Goal: Task Accomplishment & Management: Use online tool/utility

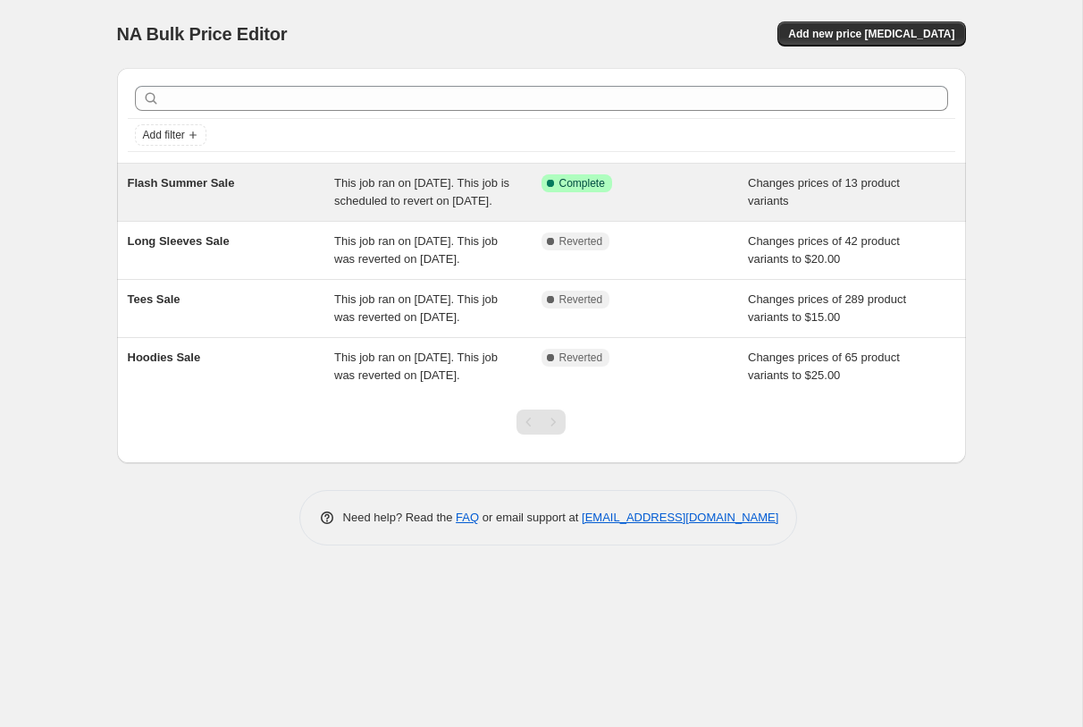
click at [309, 210] on div "Flash Summer Sale" at bounding box center [231, 192] width 207 height 36
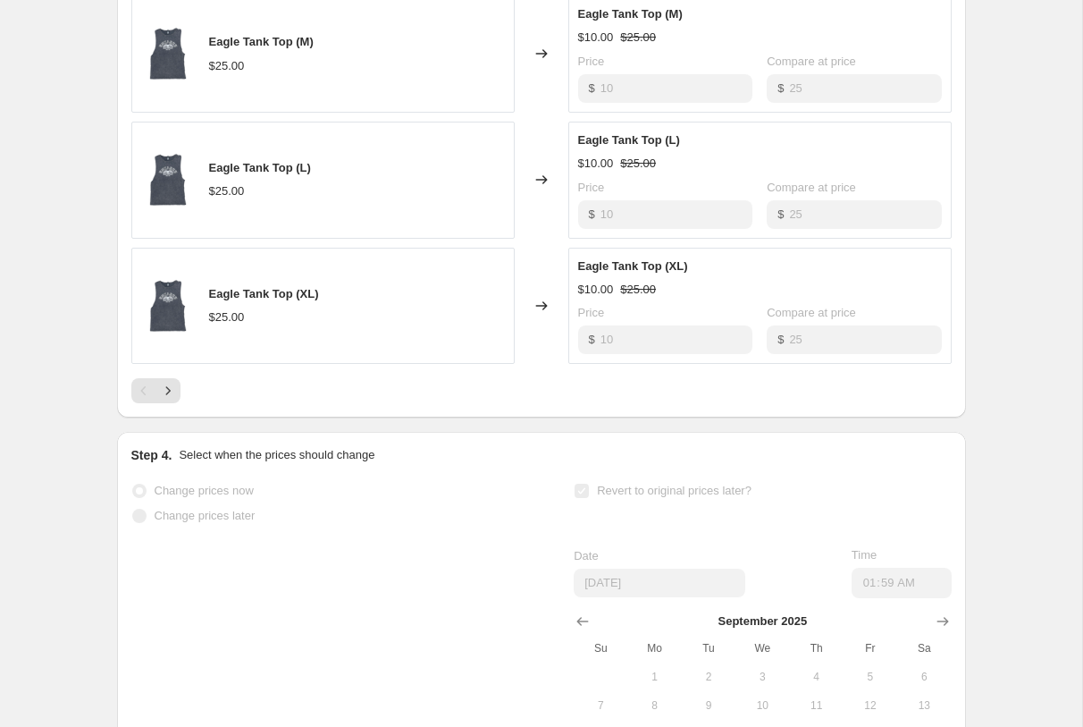
scroll to position [1335, 0]
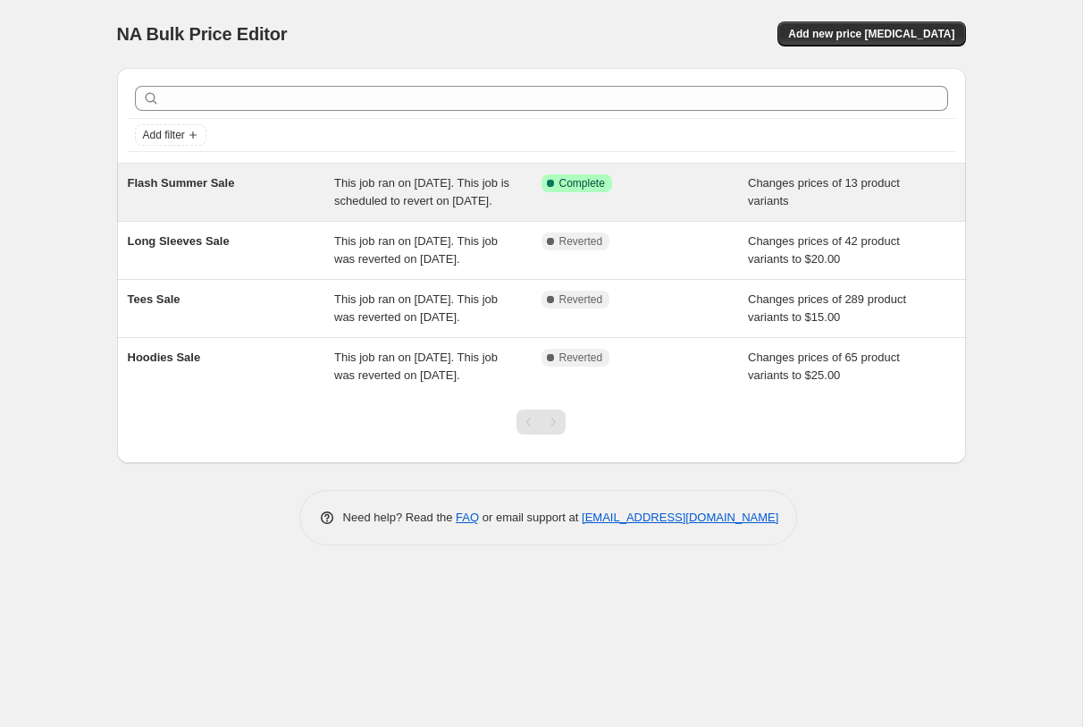
click at [215, 208] on div "Flash Summer Sale" at bounding box center [231, 192] width 207 height 36
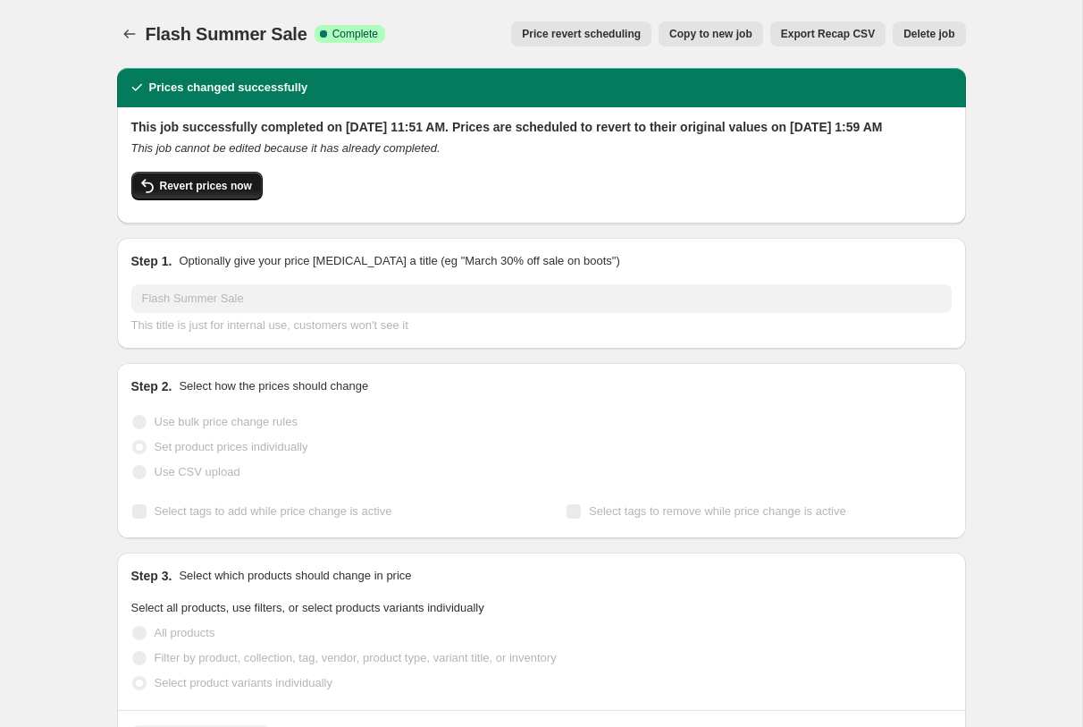
click at [213, 193] on span "Revert prices now" at bounding box center [206, 186] width 92 height 14
checkbox input "false"
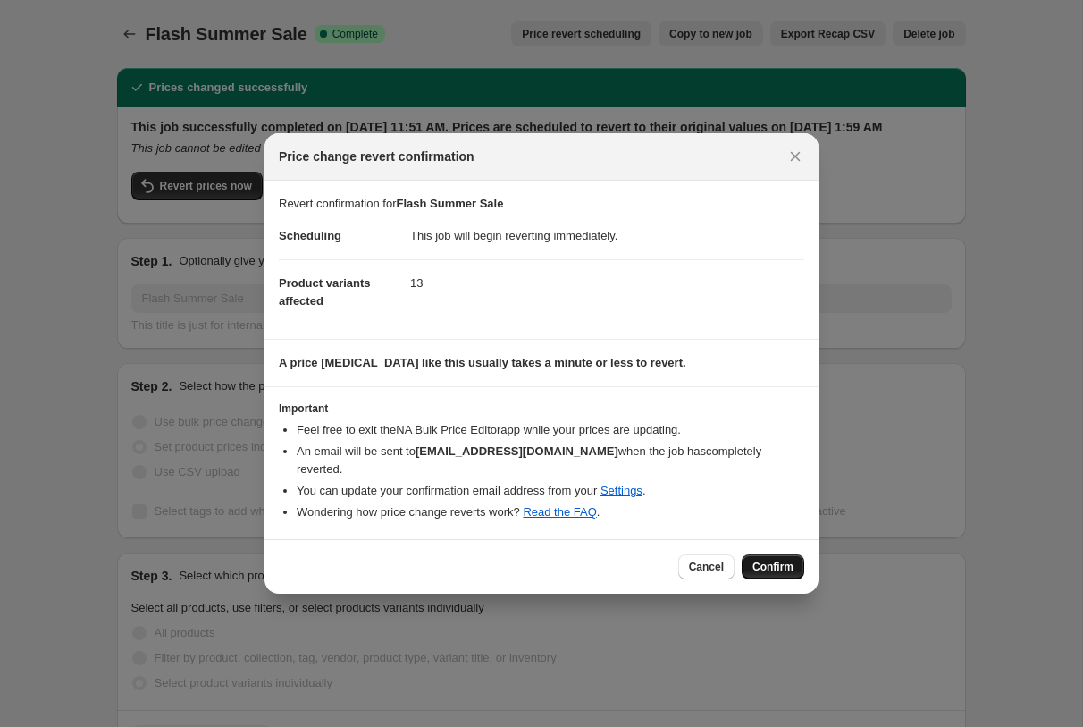
click at [760, 572] on span "Confirm" at bounding box center [773, 567] width 41 height 14
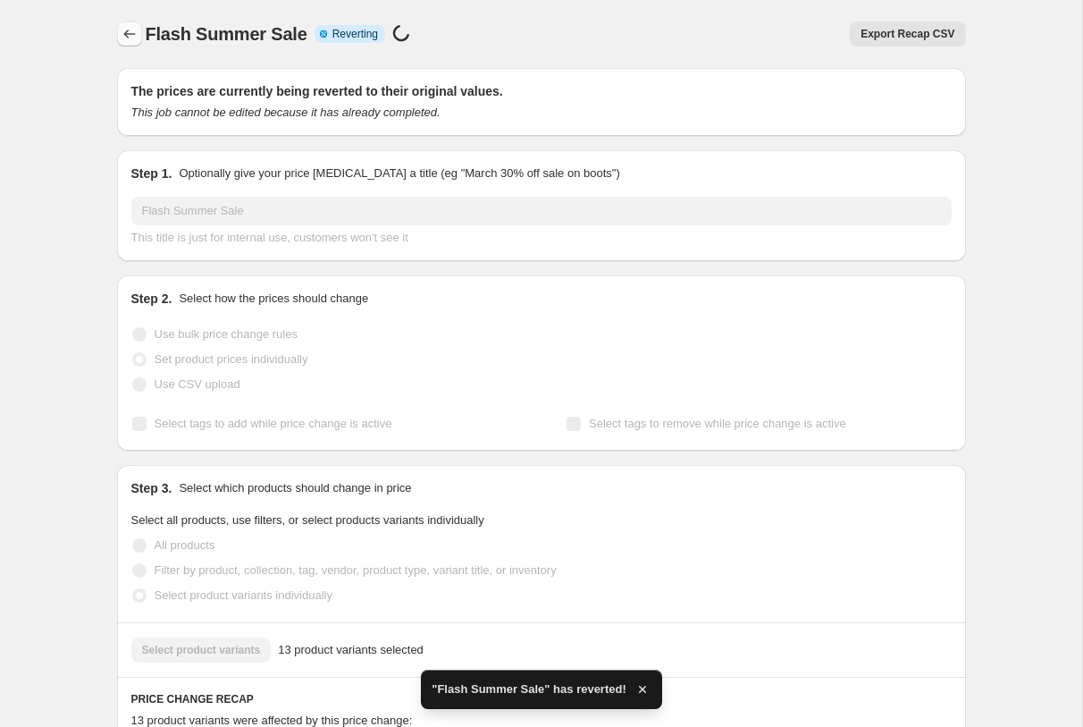
checkbox input "true"
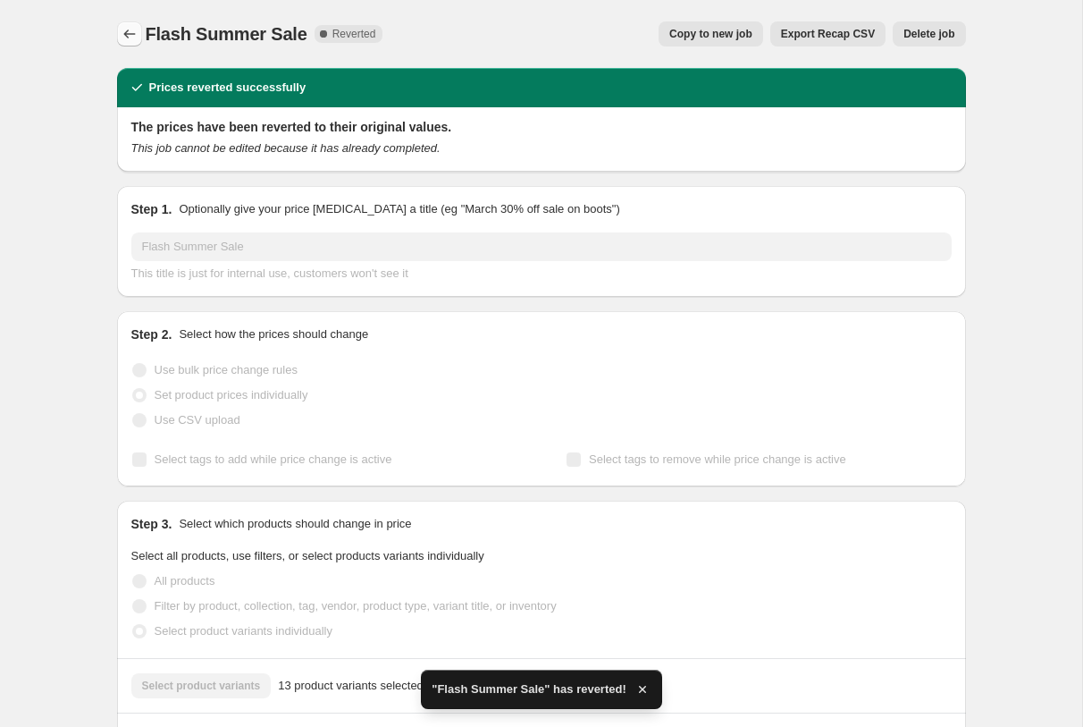
click at [135, 29] on icon "Price change jobs" at bounding box center [130, 34] width 18 height 18
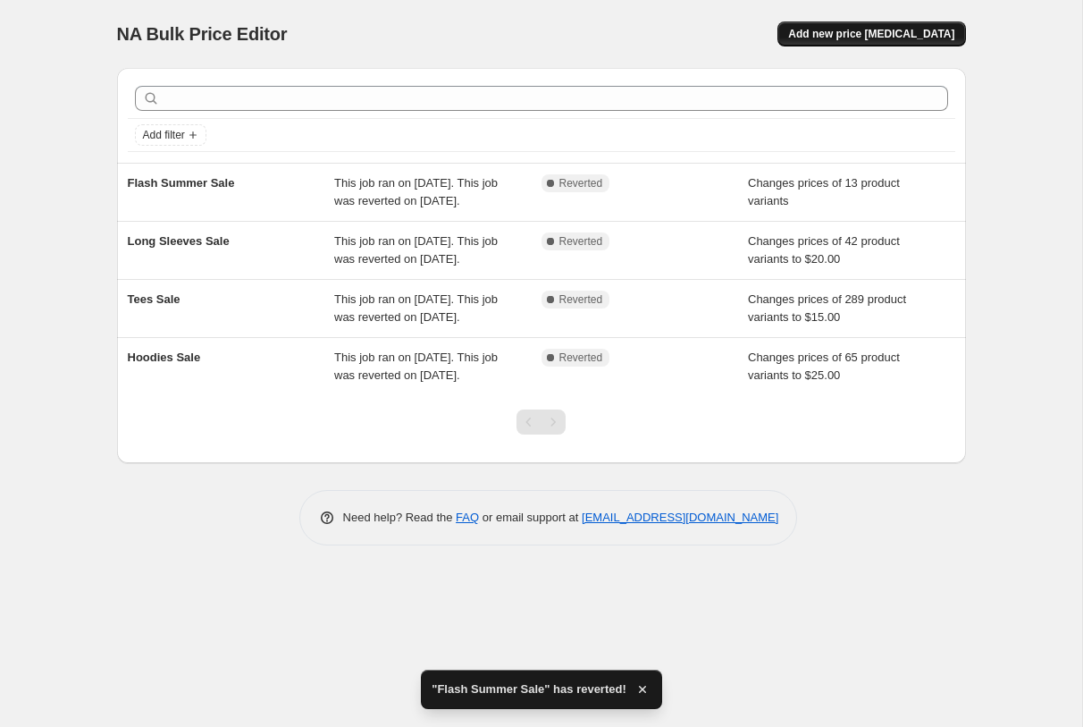
click at [850, 46] on button "Add new price [MEDICAL_DATA]" at bounding box center [872, 33] width 188 height 25
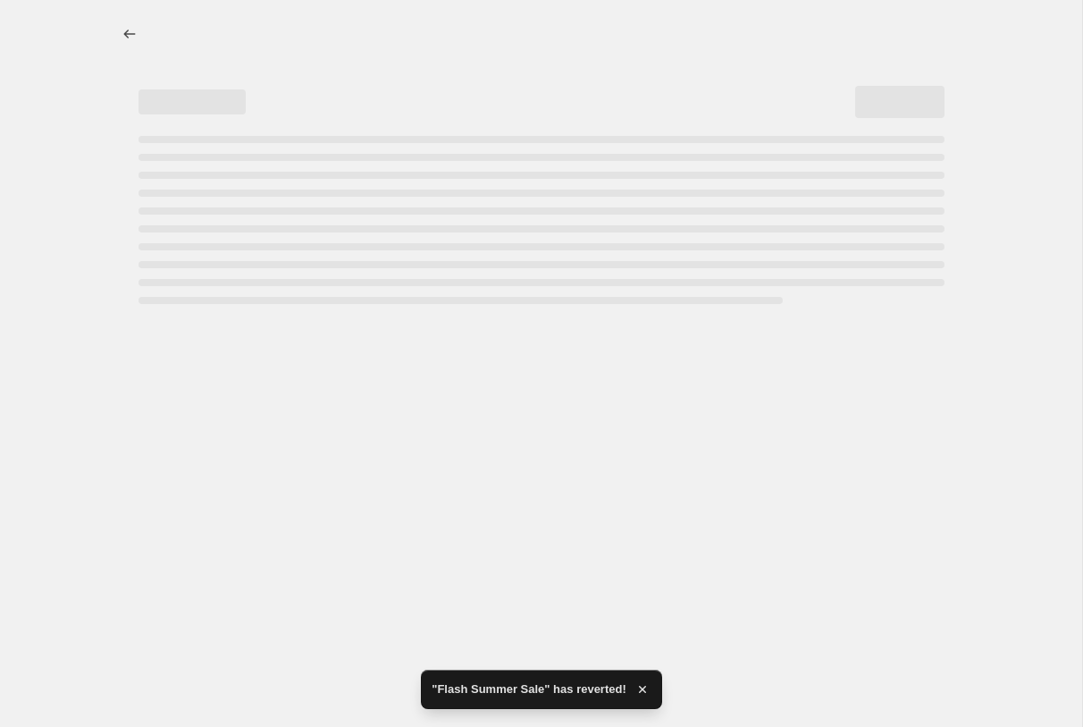
select select "percentage"
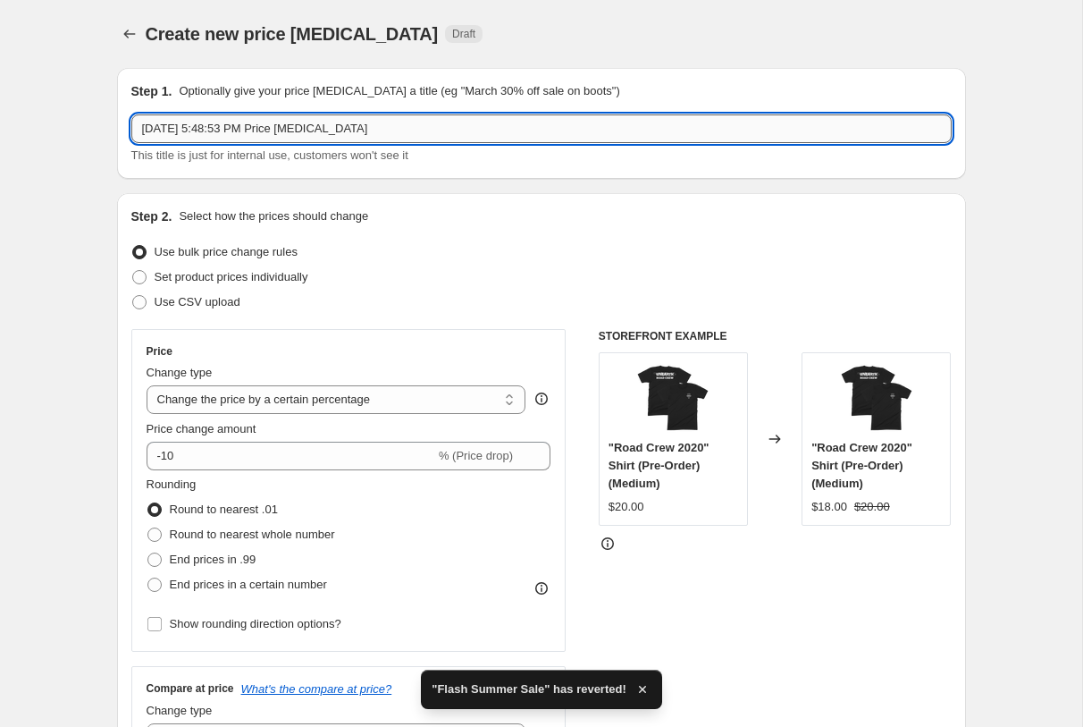
click at [300, 131] on input "Aug 14, 2025, 5:48:53 PM Price change job" at bounding box center [541, 128] width 821 height 29
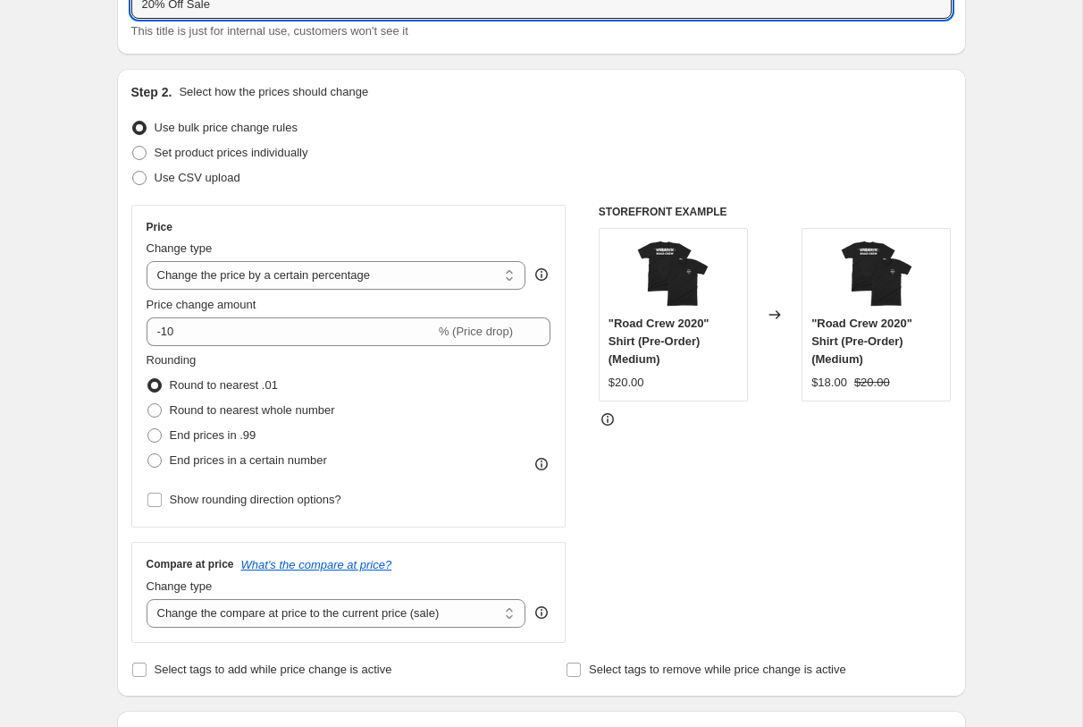
scroll to position [177, 0]
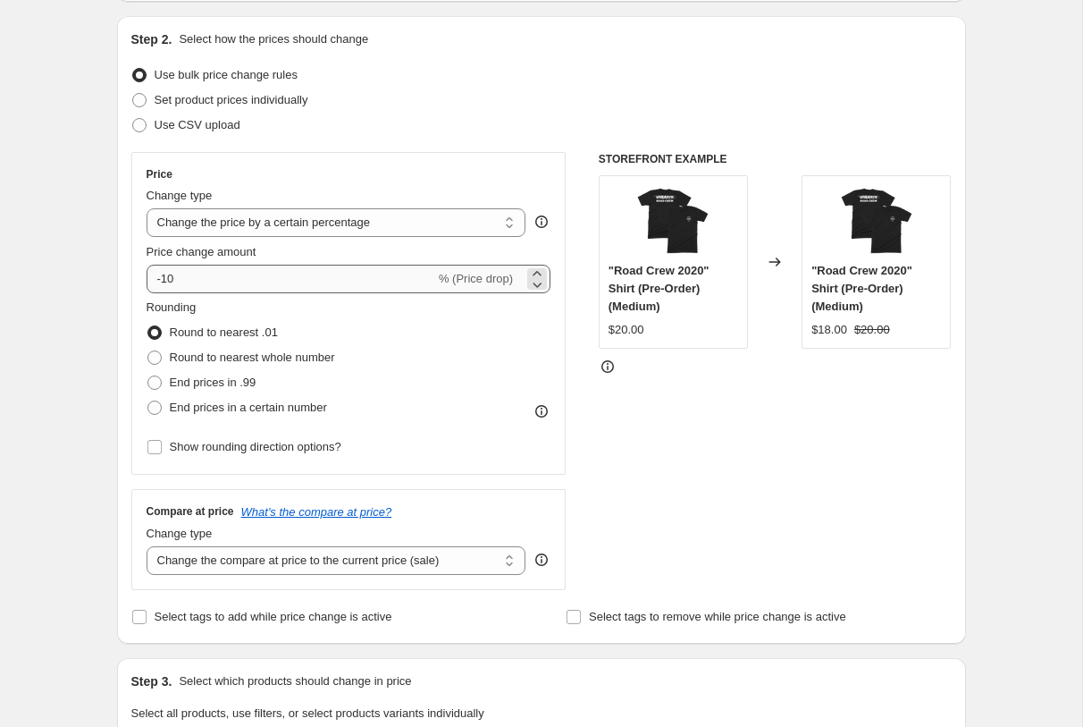
type input "20% Off Sale"
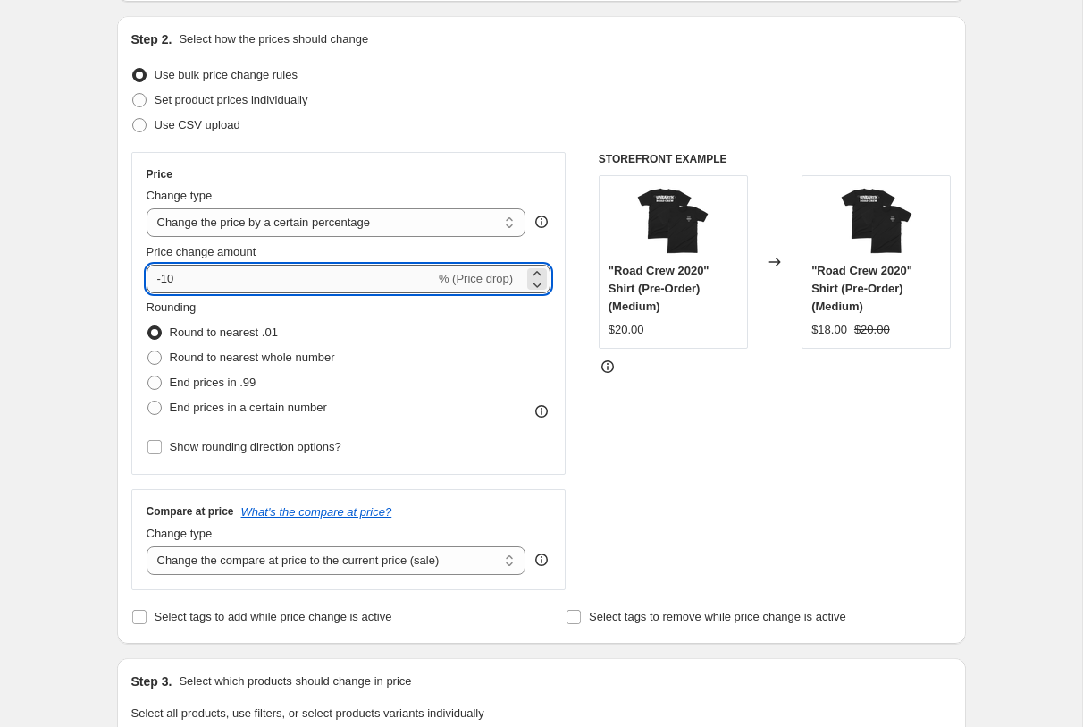
click at [291, 282] on input "-10" at bounding box center [291, 279] width 289 height 29
type input "-1"
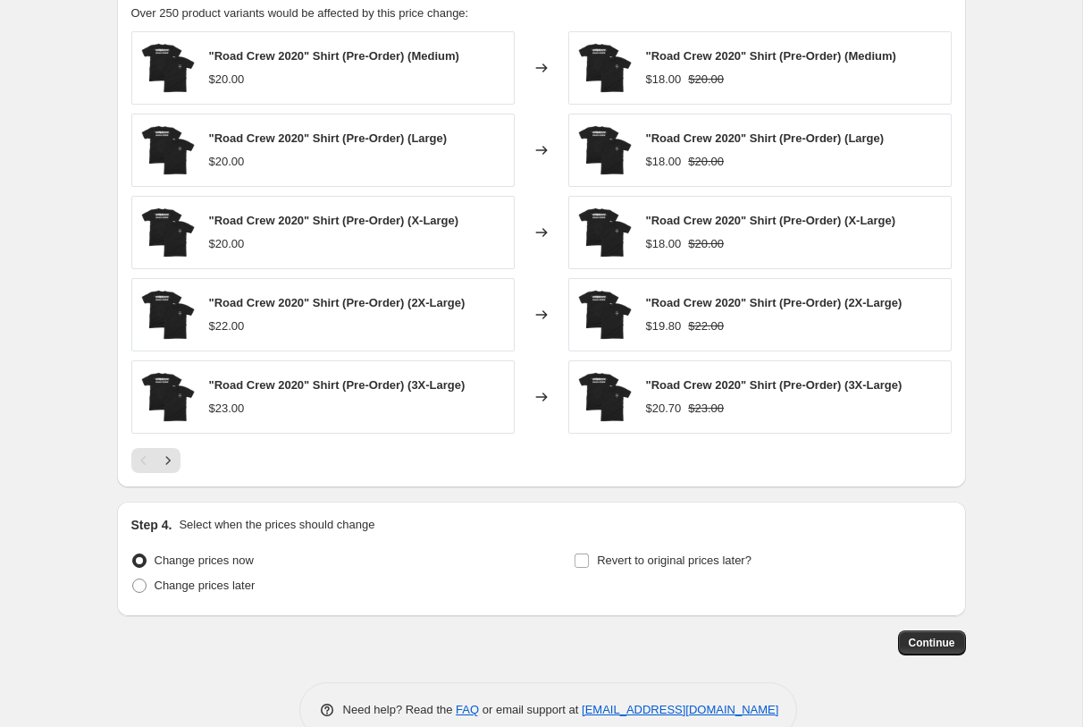
scroll to position [1060, 0]
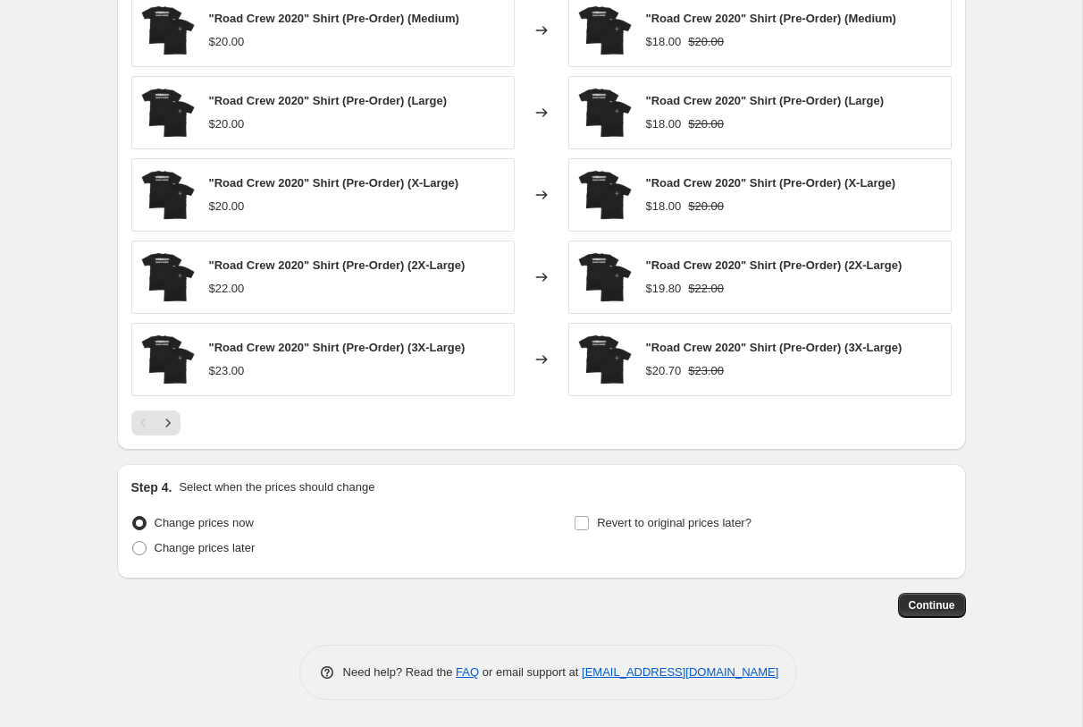
type input "-20"
click at [927, 614] on button "Continue" at bounding box center [932, 605] width 68 height 25
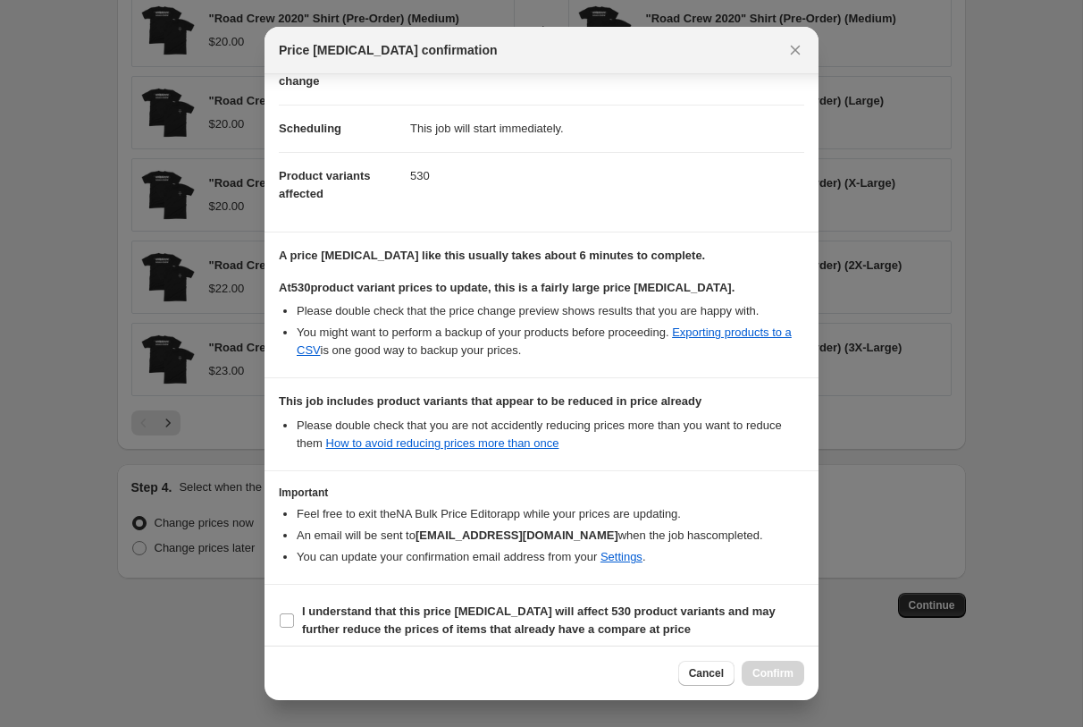
scroll to position [124, 0]
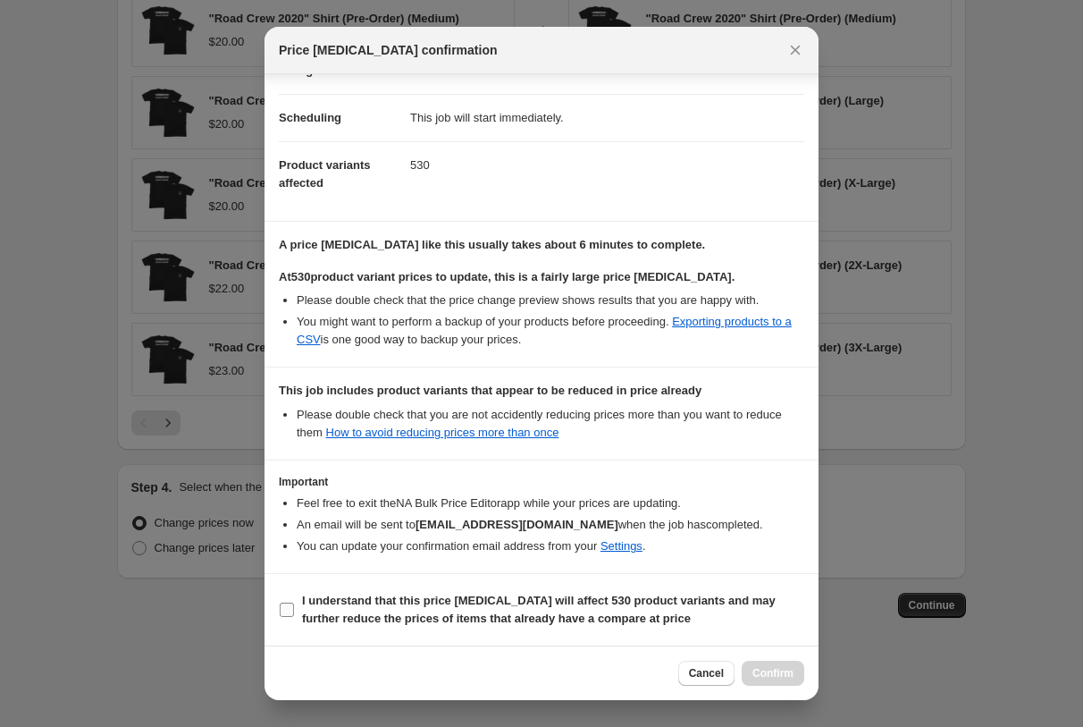
click at [510, 596] on b "I understand that this price change job will affect 530 product variants and ma…" at bounding box center [539, 609] width 474 height 31
click at [294, 603] on input "I understand that this price change job will affect 530 product variants and ma…" at bounding box center [287, 610] width 14 height 14
checkbox input "true"
click at [762, 670] on span "Confirm" at bounding box center [773, 673] width 41 height 14
